Goal: Transaction & Acquisition: Purchase product/service

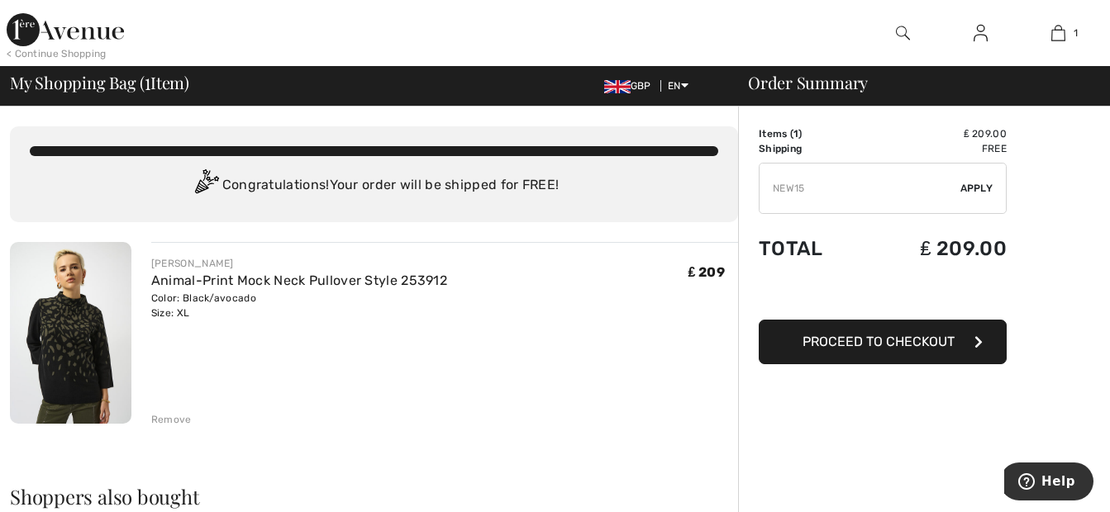
type input "NEW15"
type input "NEW10"
type input "FLASH15"
type input "FREEXPRESS"
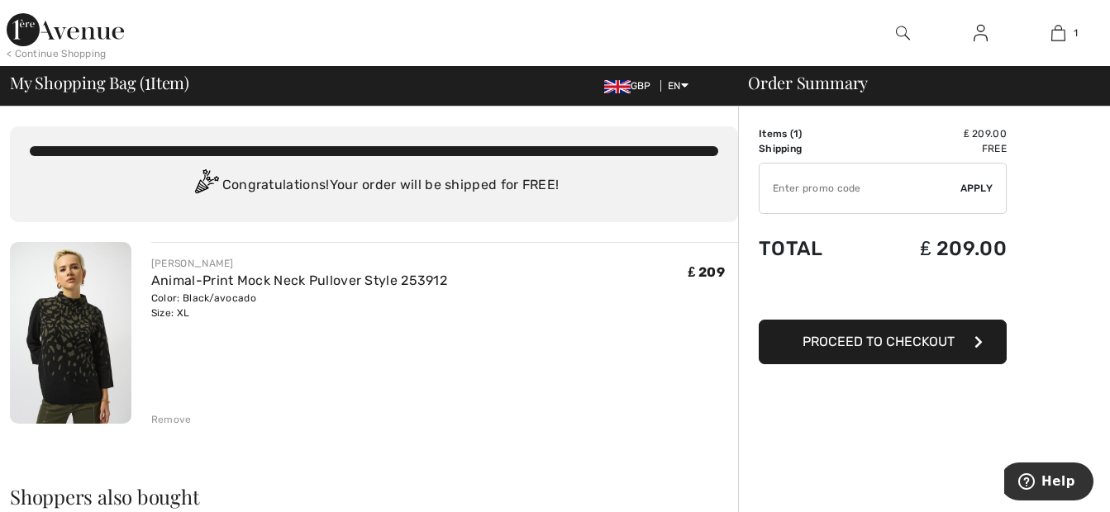
type input "FREEDENIMBAG"
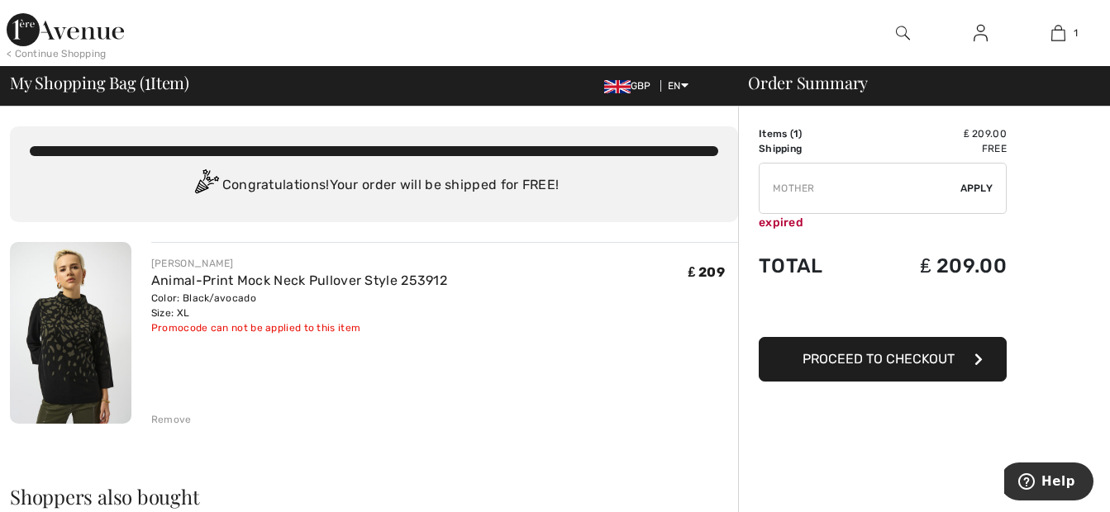
type input "FREEGIFT"
type input "FLASHSALE15"
type input "NEW15"
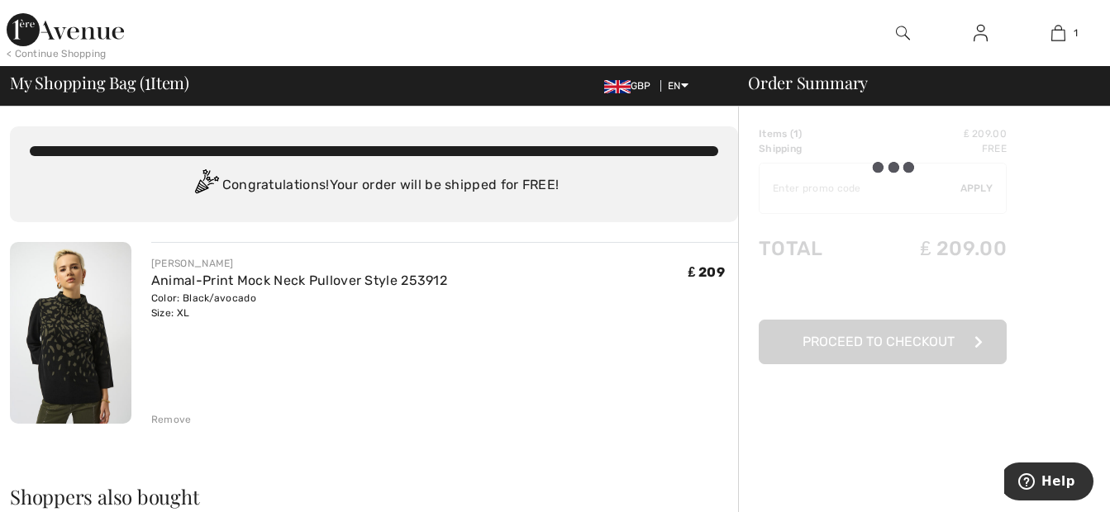
type input "NEW15"
